Goal: Information Seeking & Learning: Learn about a topic

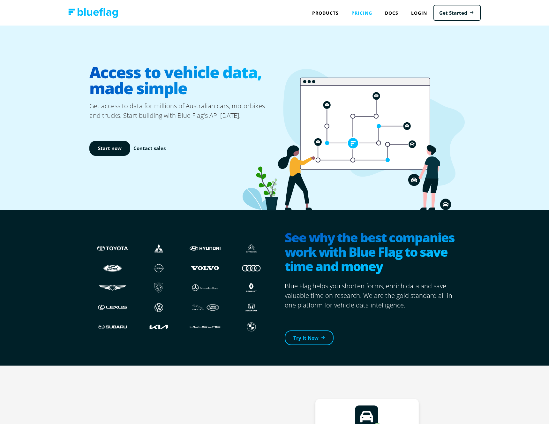
click at [356, 13] on link "Pricing" at bounding box center [362, 12] width 34 height 13
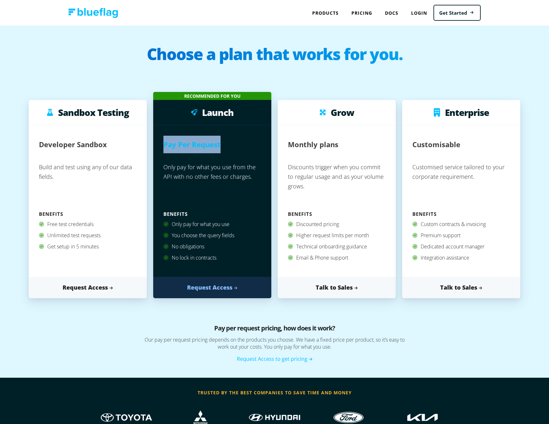
drag, startPoint x: 165, startPoint y: 144, endPoint x: 243, endPoint y: 142, distance: 77.9
click at [243, 142] on div "Pay Per Request" at bounding box center [212, 148] width 98 height 24
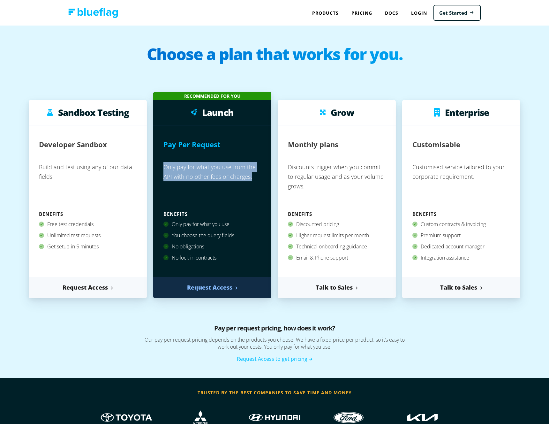
drag, startPoint x: 162, startPoint y: 169, endPoint x: 253, endPoint y: 178, distance: 91.1
click at [253, 178] on div "Pay Per Request Only pay for what you use from the API with no other fees or ch…" at bounding box center [212, 200] width 118 height 151
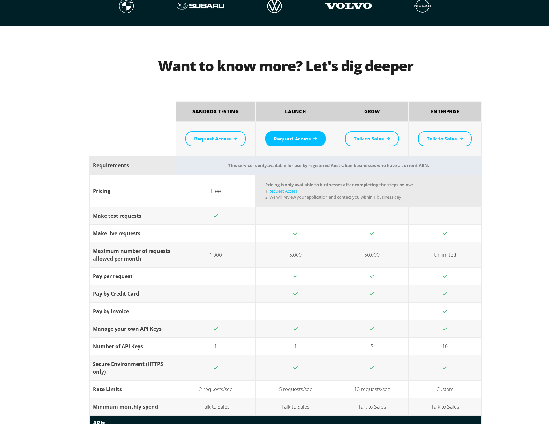
scroll to position [442, 0]
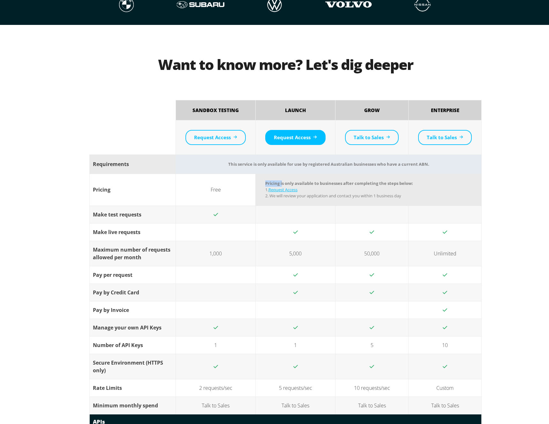
drag, startPoint x: 265, startPoint y: 184, endPoint x: 282, endPoint y: 184, distance: 17.3
click at [282, 184] on td "Pricing is only available to businesses after completing the steps below: 1. Re…" at bounding box center [369, 190] width 226 height 32
click at [213, 182] on td "Free" at bounding box center [216, 190] width 80 height 32
click at [276, 184] on td "Pricing is only available to businesses after completing the steps below: 1. Re…" at bounding box center [369, 190] width 226 height 32
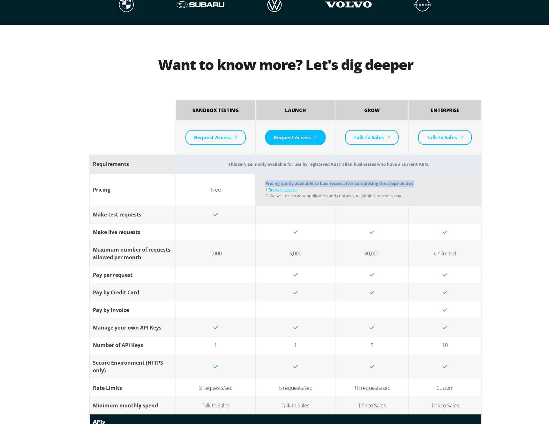
click at [276, 184] on td "Pricing is only available to businesses after completing the steps below: 1. Re…" at bounding box center [369, 190] width 226 height 32
drag, startPoint x: 387, startPoint y: 197, endPoint x: 257, endPoint y: 179, distance: 131.4
click at [257, 179] on td "Pricing is only available to businesses after completing the steps below: 1. Re…" at bounding box center [369, 190] width 226 height 32
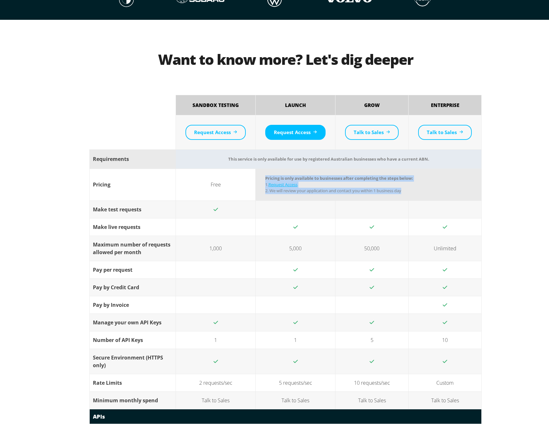
scroll to position [439, 0]
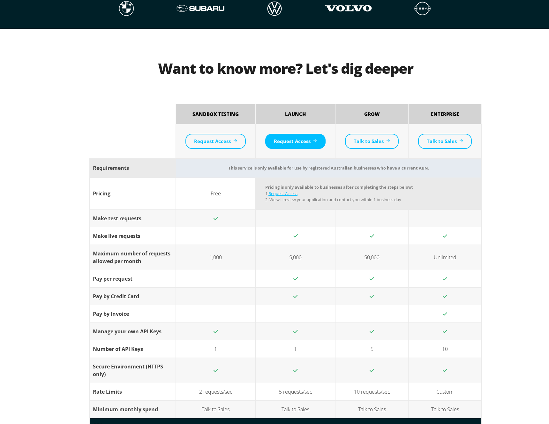
click at [195, 178] on td "Free" at bounding box center [216, 194] width 80 height 32
click at [199, 188] on td "Free" at bounding box center [216, 194] width 80 height 32
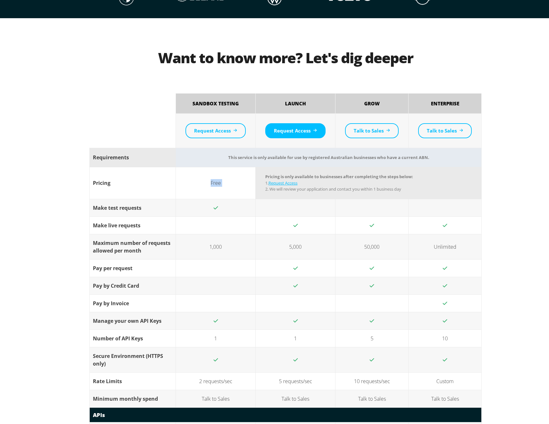
click at [202, 188] on td "Free" at bounding box center [216, 183] width 80 height 32
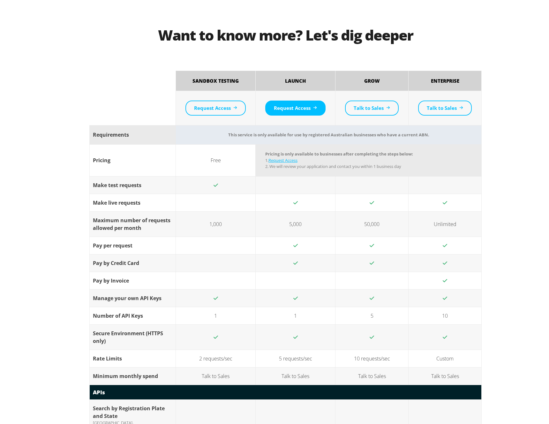
scroll to position [473, 0]
